Goal: Task Accomplishment & Management: Manage account settings

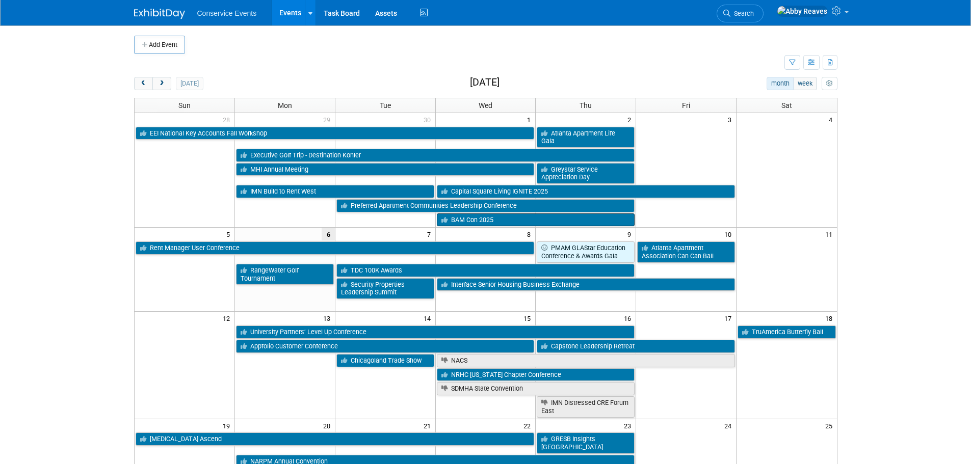
click at [505, 213] on link "BAM Con 2025" at bounding box center [536, 219] width 198 height 13
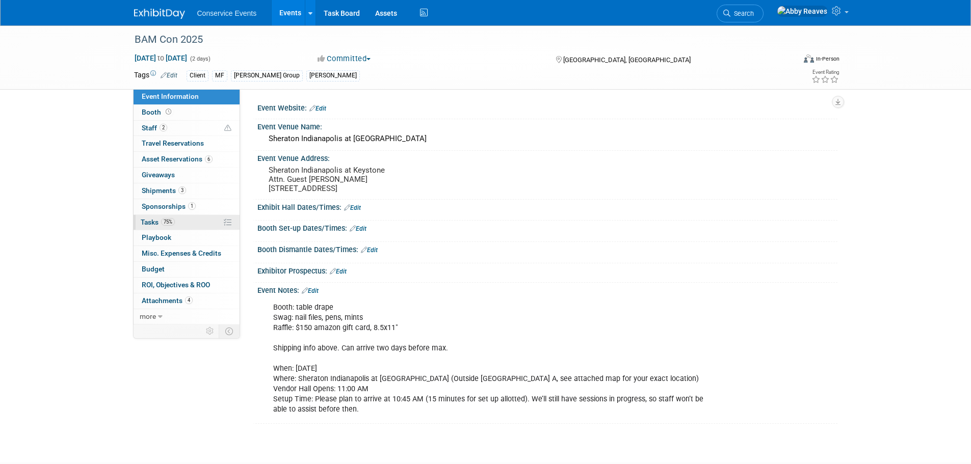
click at [147, 225] on span "Tasks 75%" at bounding box center [158, 222] width 34 height 8
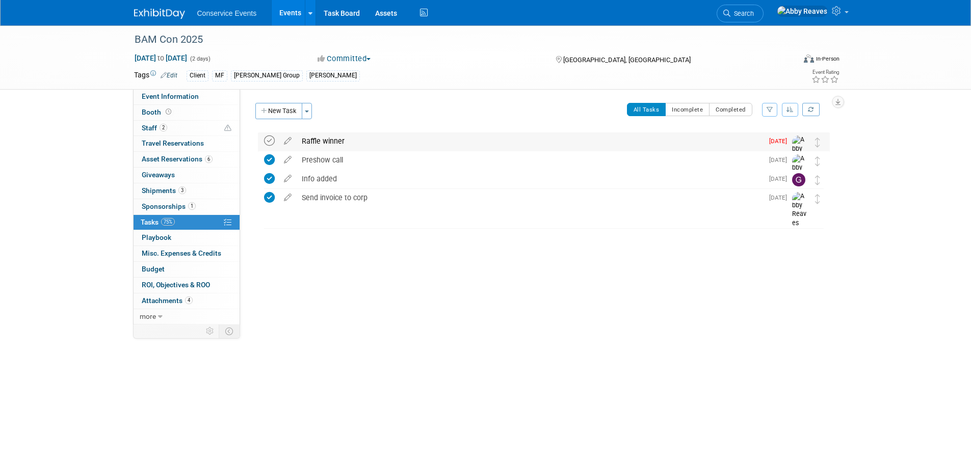
click at [269, 139] on icon at bounding box center [269, 141] width 11 height 11
click at [280, 6] on link "Events" at bounding box center [290, 12] width 37 height 25
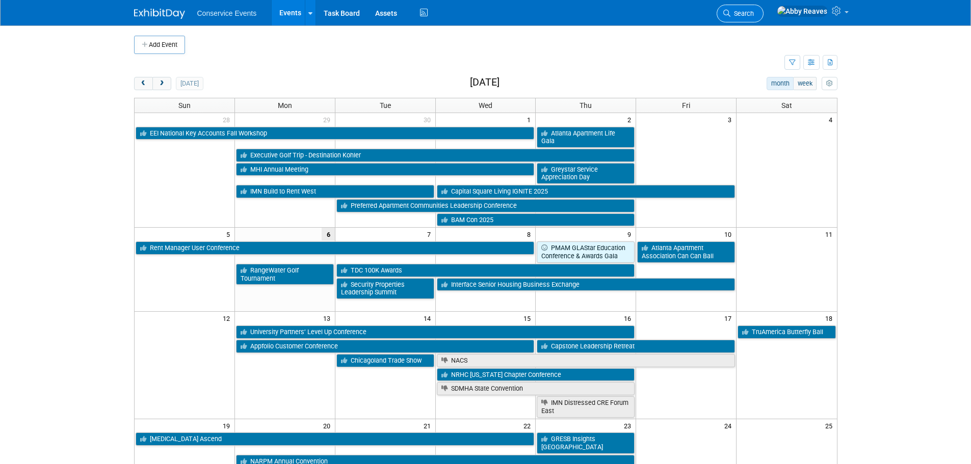
click at [753, 16] on link "Search" at bounding box center [739, 14] width 47 height 18
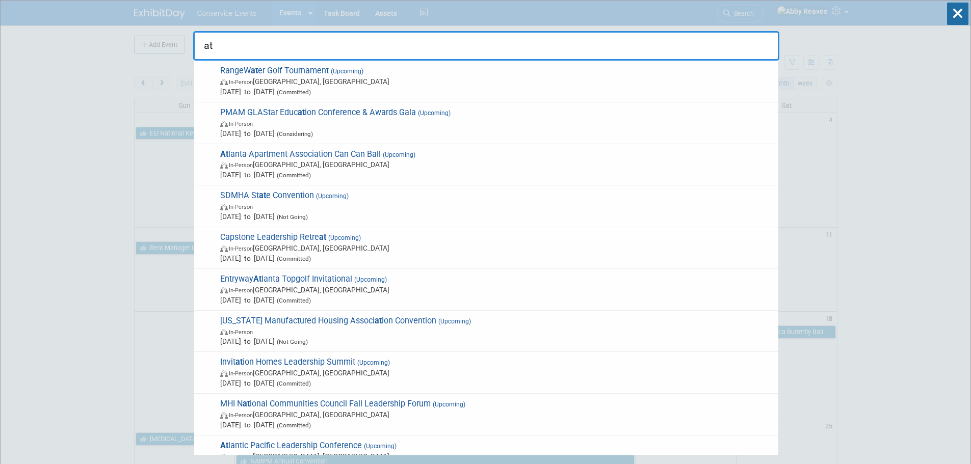
type input "a"
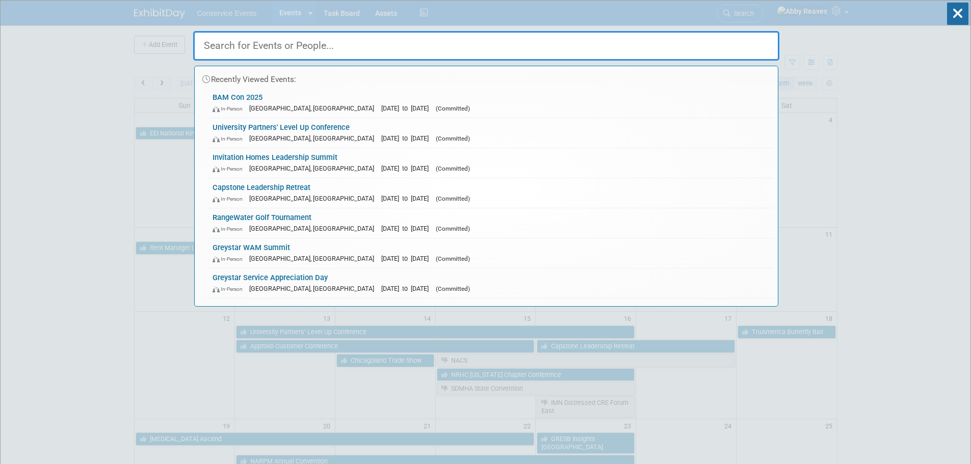
type input "w"
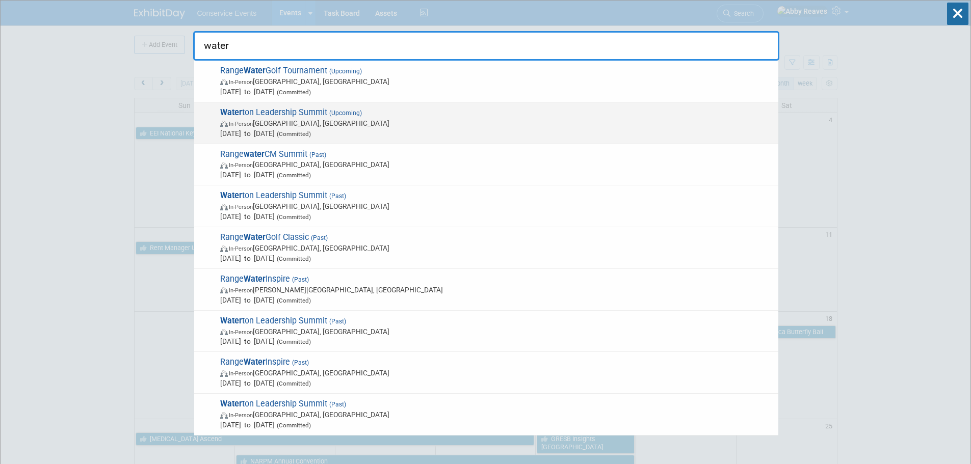
type input "water"
click at [493, 104] on div "Water ton Leadership Summit (Upcoming) In-Person San Antonio, TX Mar 1, 2026 to…" at bounding box center [486, 123] width 584 height 42
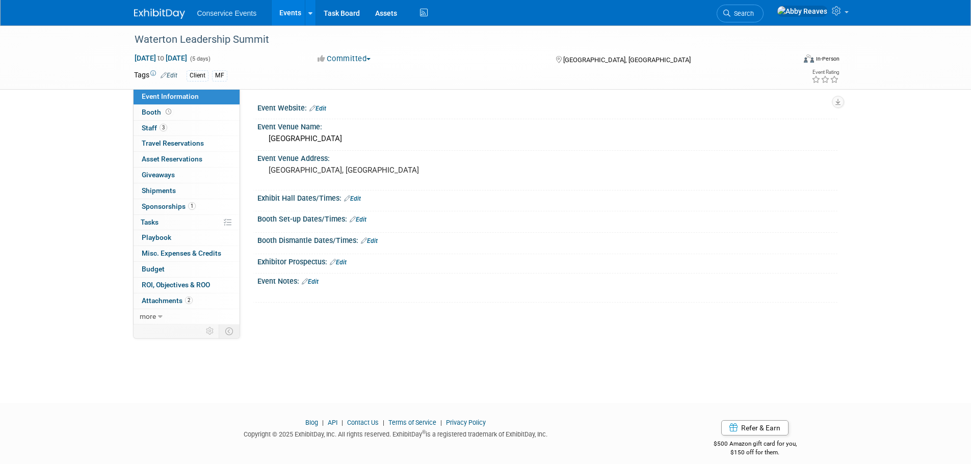
drag, startPoint x: 198, startPoint y: 208, endPoint x: 202, endPoint y: 206, distance: 5.2
click at [198, 208] on link "1 Sponsorships 1" at bounding box center [186, 206] width 106 height 15
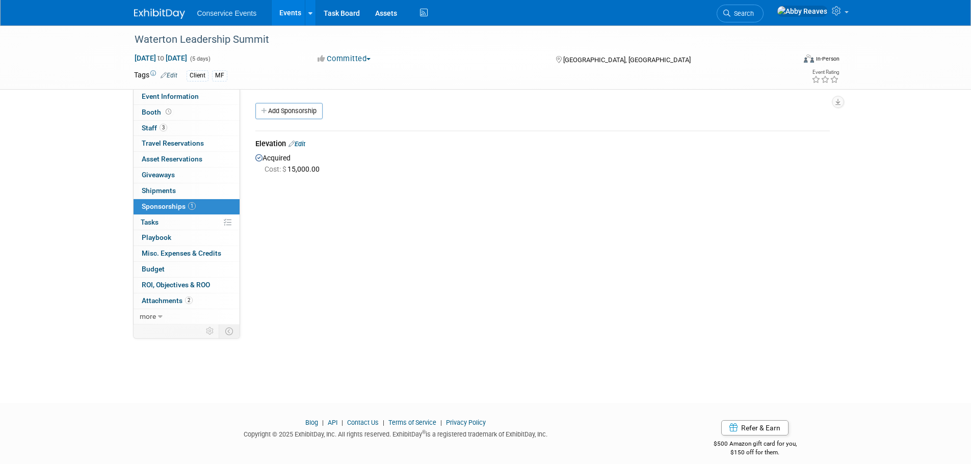
click at [294, 143] on icon at bounding box center [291, 144] width 6 height 7
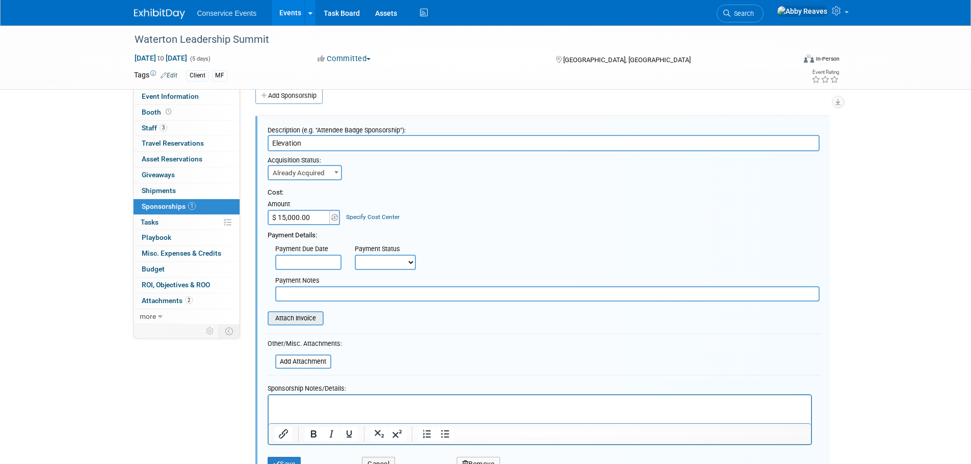
click at [312, 324] on input "file" at bounding box center [261, 318] width 121 height 12
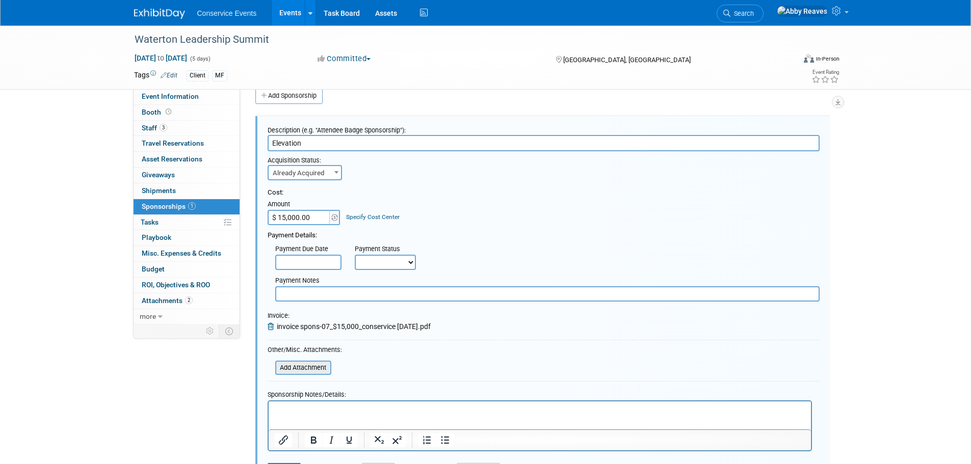
click at [310, 363] on input "file" at bounding box center [269, 368] width 121 height 12
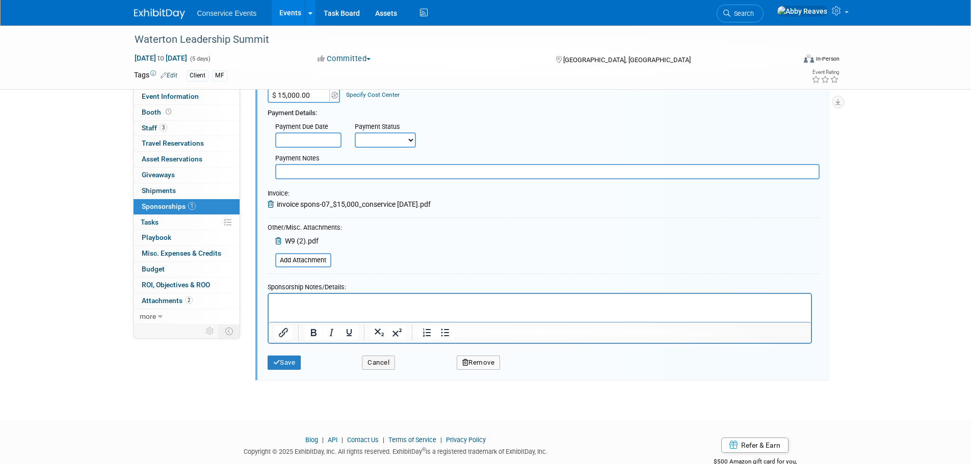
scroll to position [166, 0]
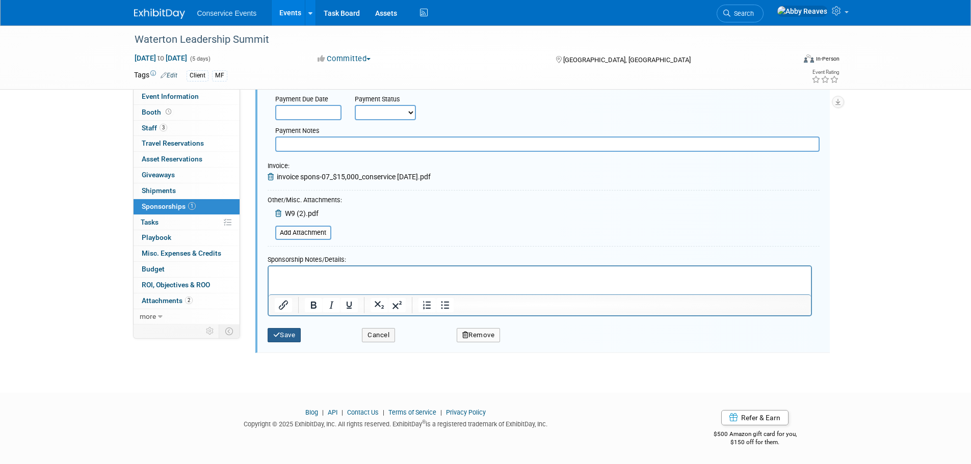
click at [298, 340] on button "Save" at bounding box center [284, 335] width 34 height 14
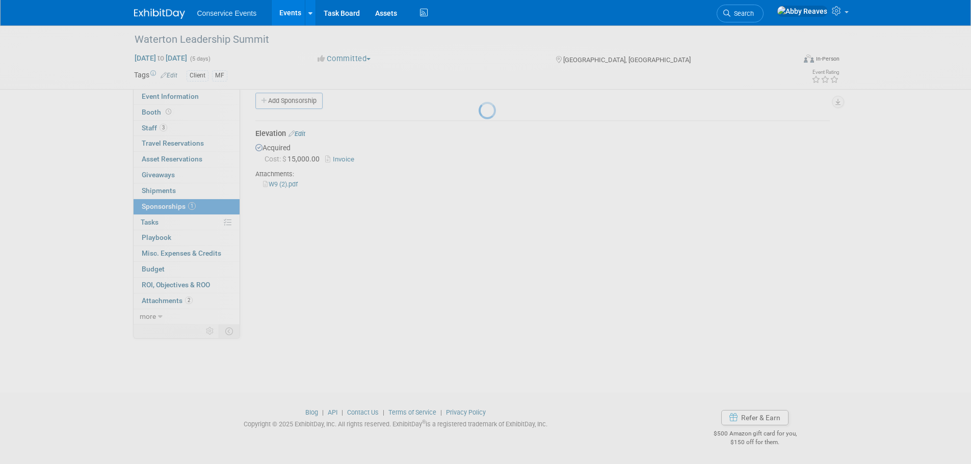
scroll to position [10, 0]
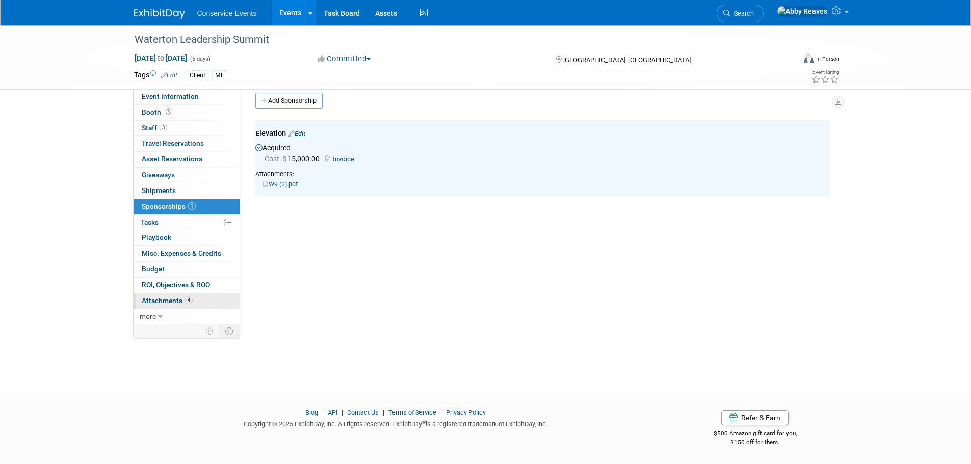
click at [224, 300] on link "4 Attachments 4" at bounding box center [186, 300] width 106 height 15
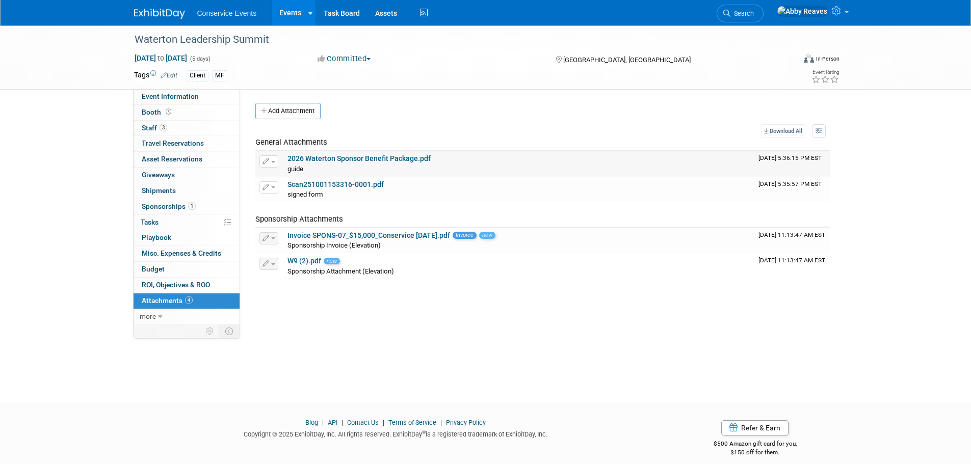
click at [333, 158] on link "2026 Waterton Sponsor Benefit Package.pdf" at bounding box center [358, 158] width 143 height 8
click at [281, 19] on link "Events" at bounding box center [290, 12] width 37 height 25
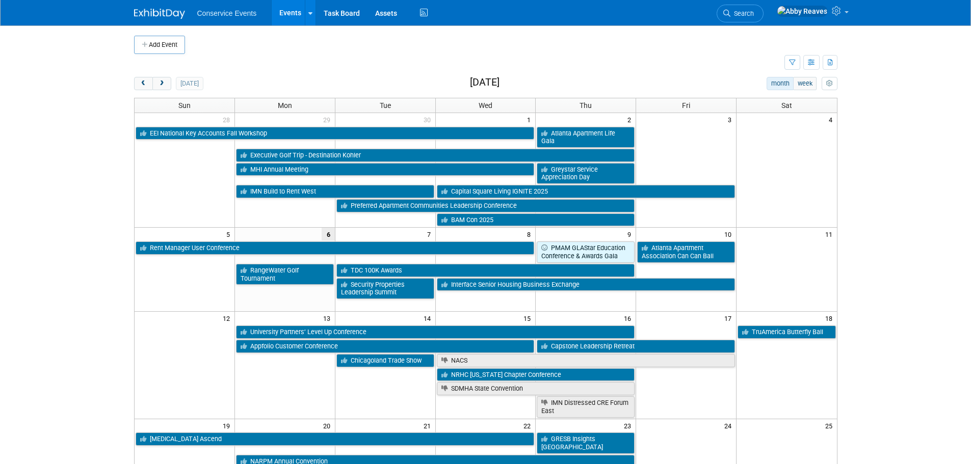
click at [132, 84] on div "Add Event New Event Duplicate Event Warning There is another event in your work…" at bounding box center [485, 389] width 718 height 729
click at [141, 86] on span "prev" at bounding box center [144, 83] width 8 height 7
